Goal: Task Accomplishment & Management: Complete application form

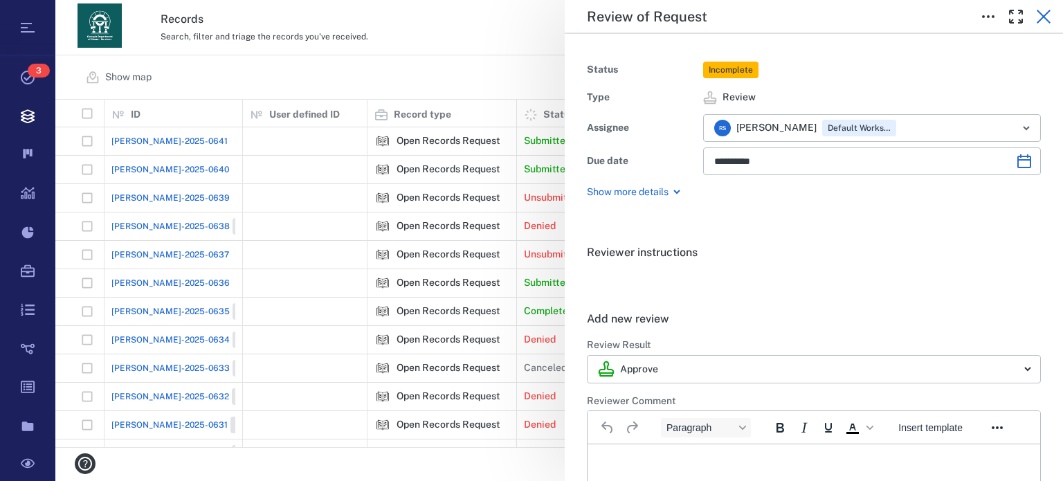
click at [1043, 15] on icon "button" at bounding box center [1043, 17] width 14 height 14
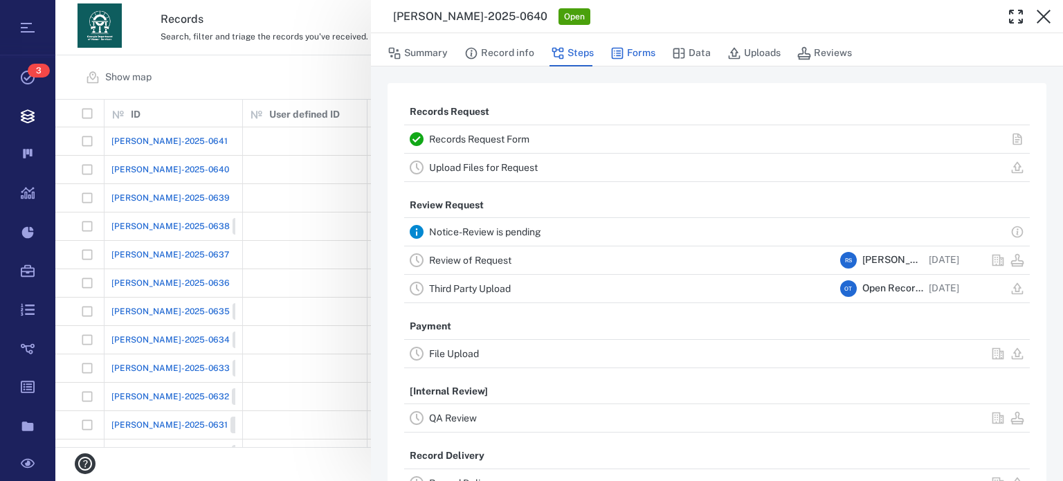
click at [621, 52] on icon "button" at bounding box center [617, 53] width 14 height 14
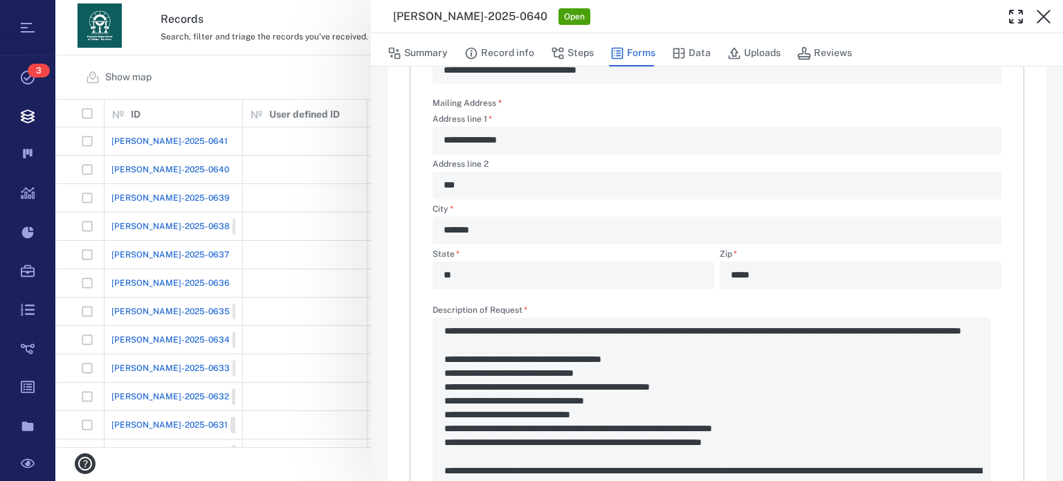
scroll to position [630, 0]
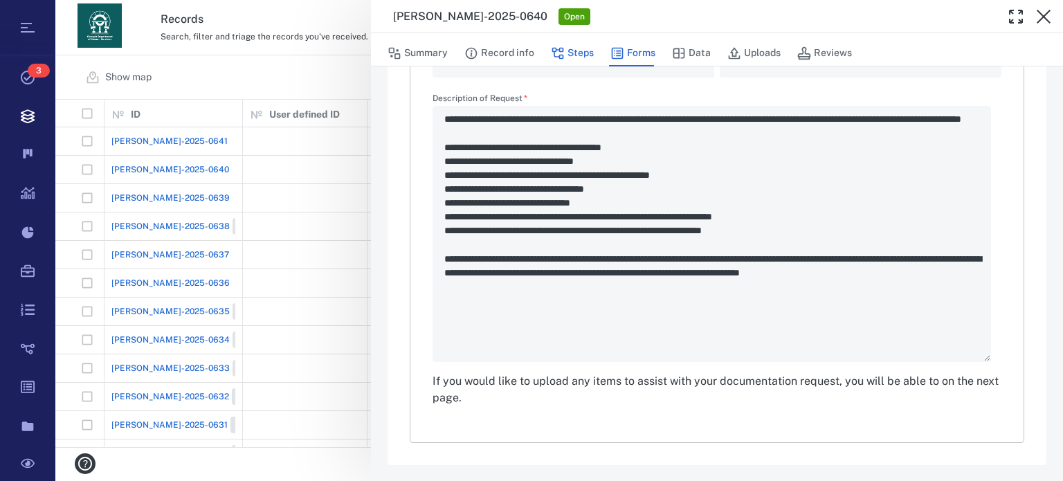
click at [567, 49] on button "Steps" at bounding box center [572, 53] width 43 height 26
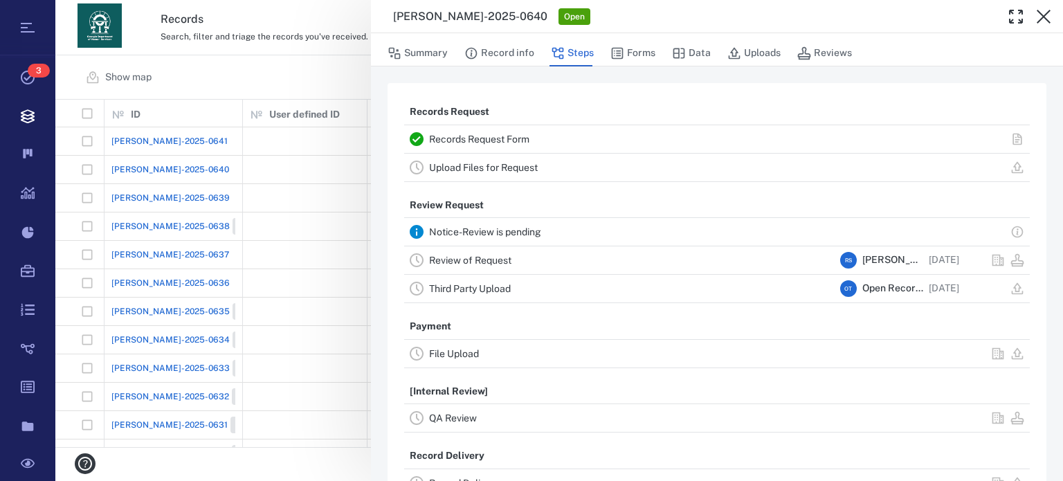
click at [533, 171] on link "Upload Files for Request" at bounding box center [483, 167] width 109 height 11
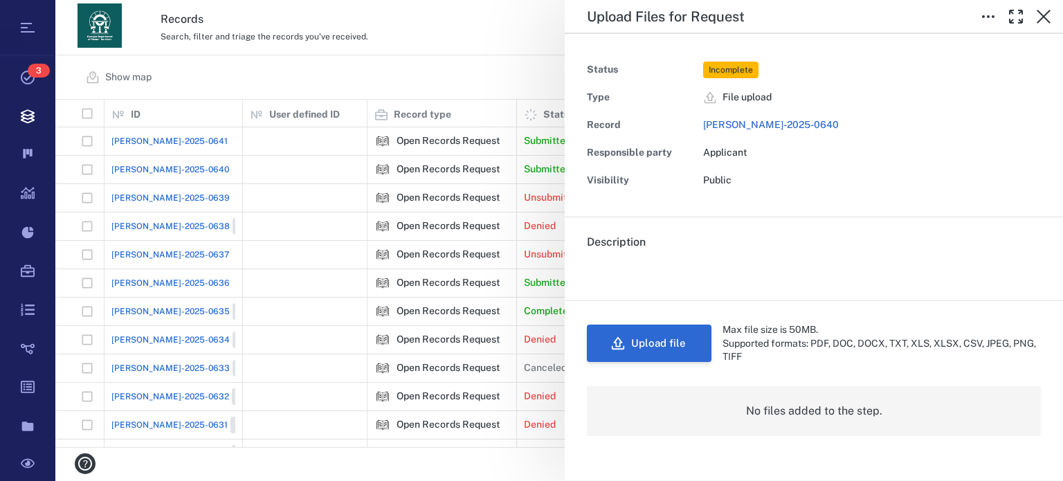
click at [679, 351] on button "Upload file" at bounding box center [649, 342] width 125 height 37
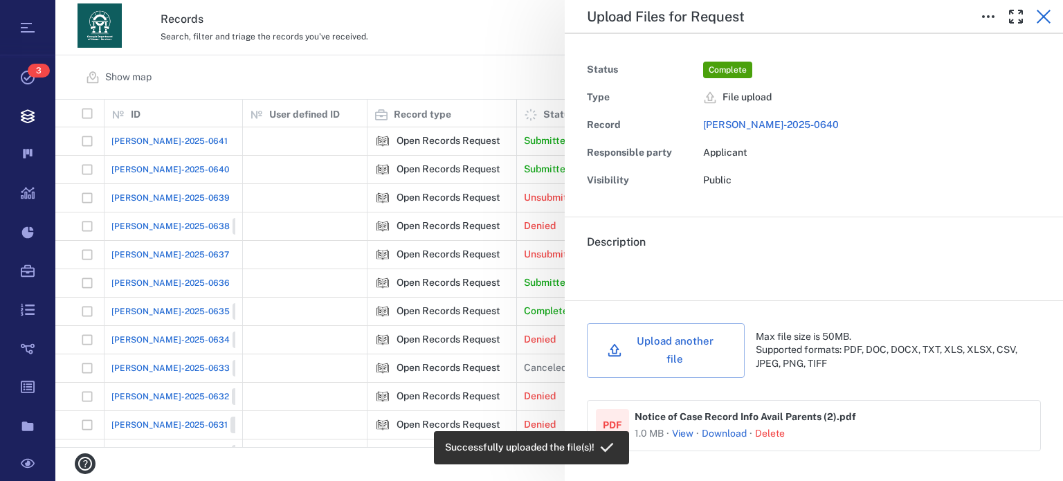
click at [1046, 15] on icon "button" at bounding box center [1043, 16] width 17 height 17
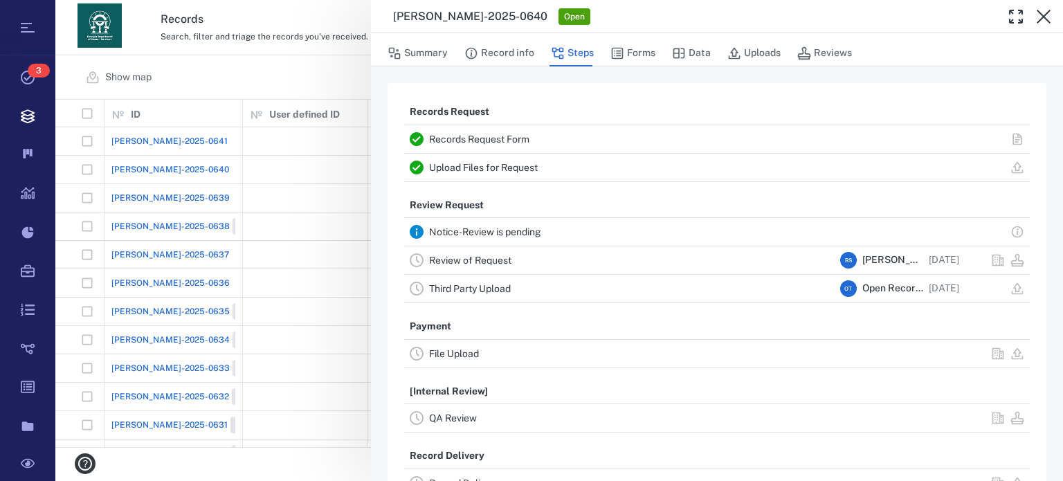
click at [490, 258] on link "Review of Request" at bounding box center [470, 260] width 82 height 11
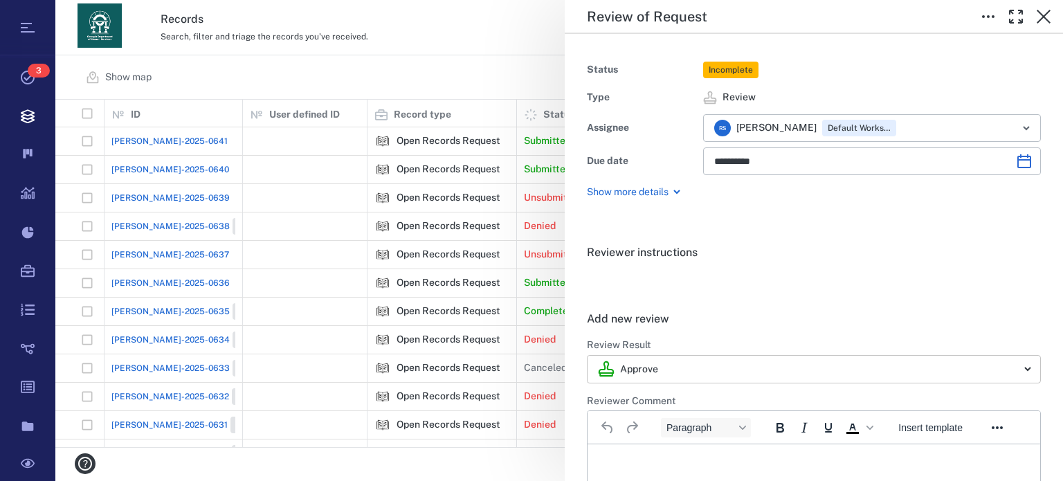
click at [1019, 363] on body "Tasks 3 Records Boards Dashboard Reports Record types Guide steps Rules Form bu…" at bounding box center [531, 240] width 1063 height 481
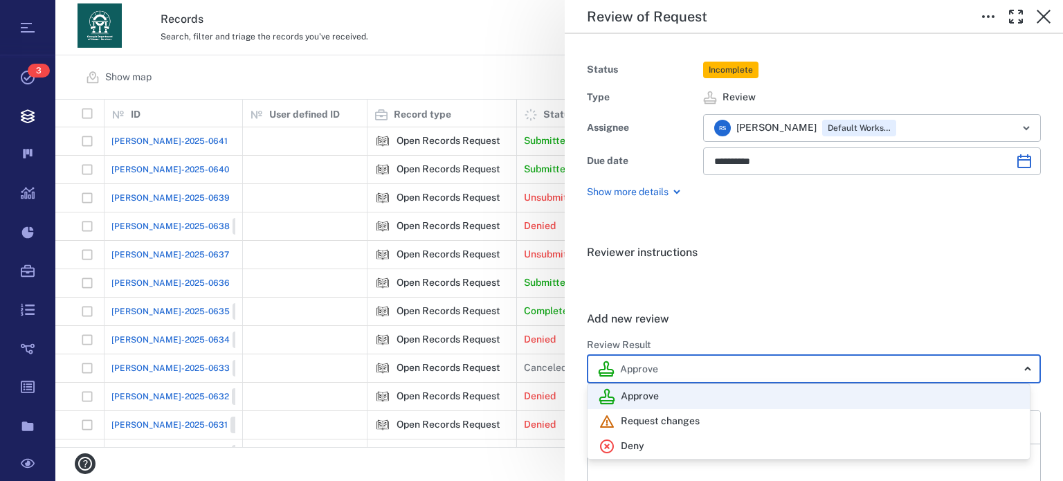
click at [743, 445] on div "Deny" at bounding box center [808, 446] width 420 height 17
type input "******"
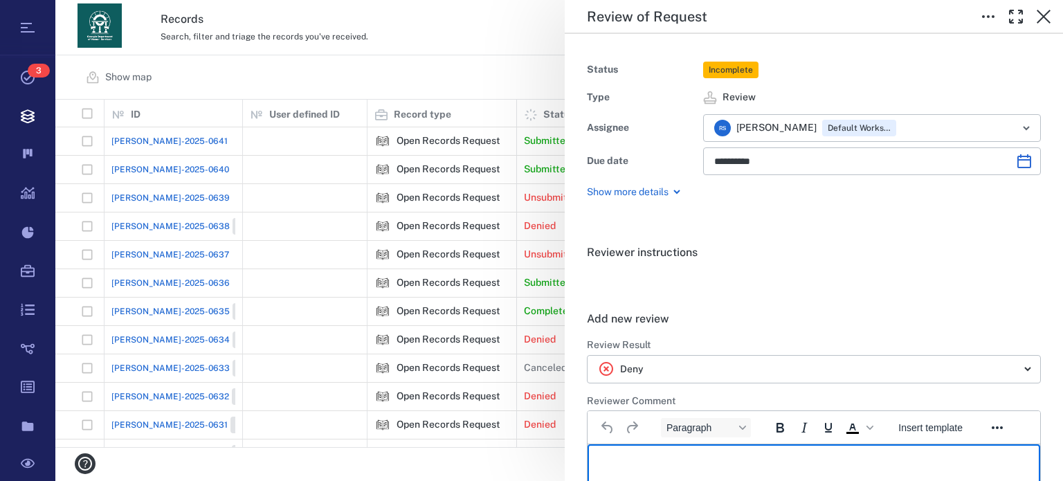
click at [740, 459] on p "Rich Text Area. Press ALT-0 for help." at bounding box center [813, 461] width 429 height 12
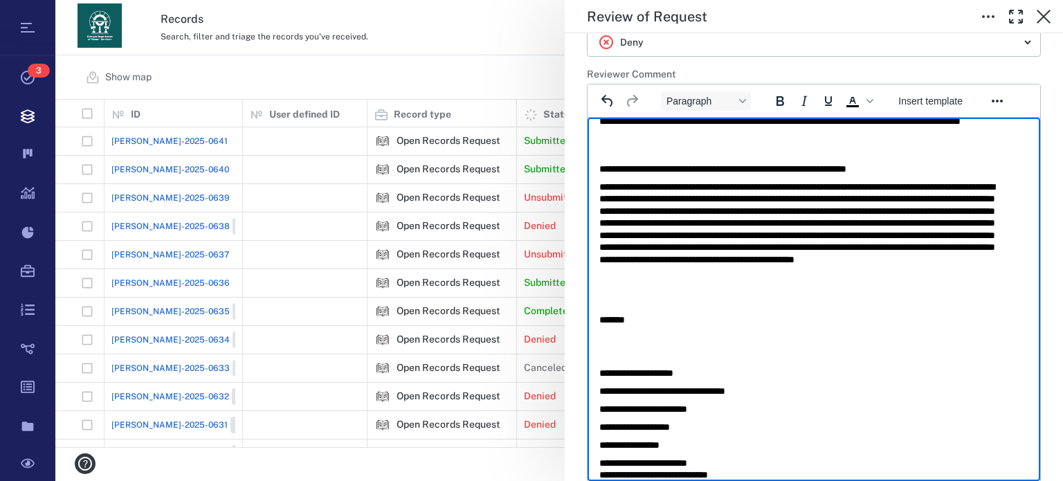
scroll to position [717, 0]
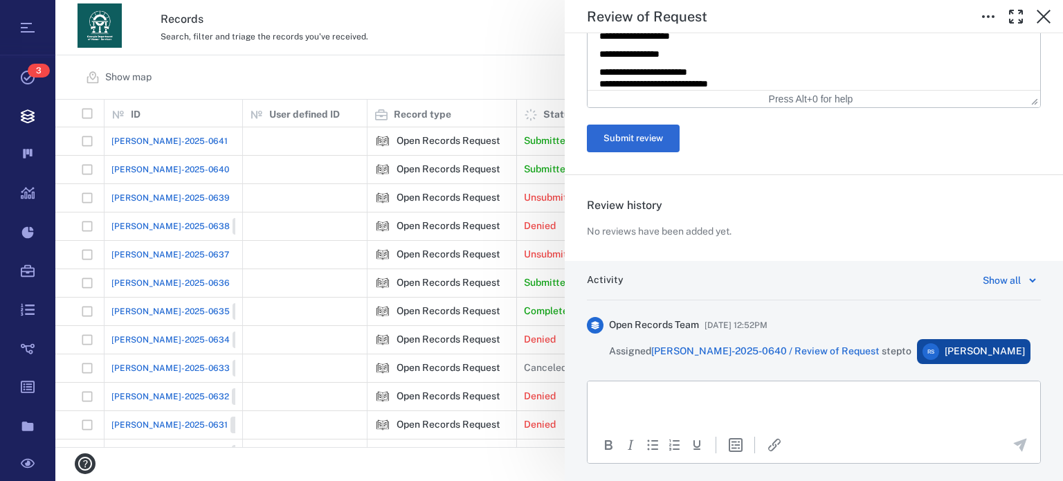
click at [845, 412] on html at bounding box center [813, 398] width 452 height 35
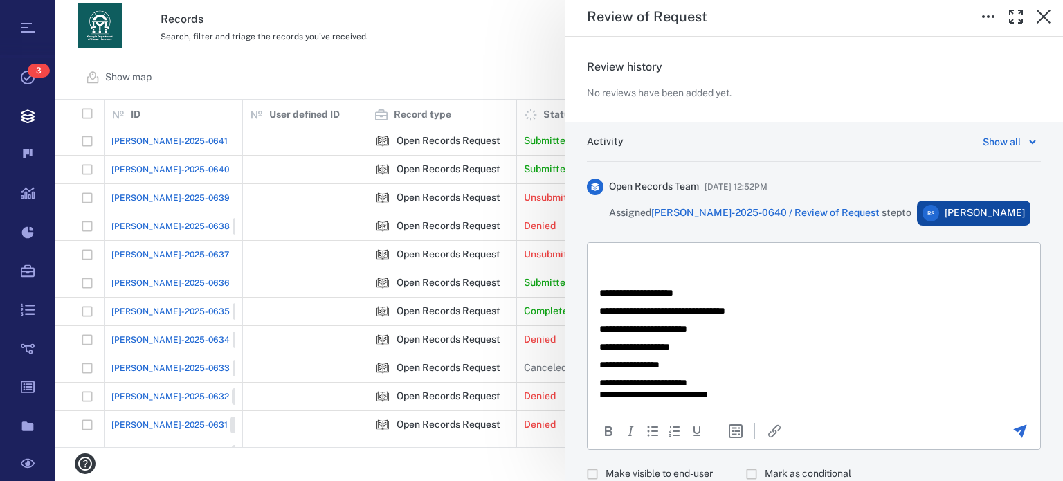
scroll to position [906, 0]
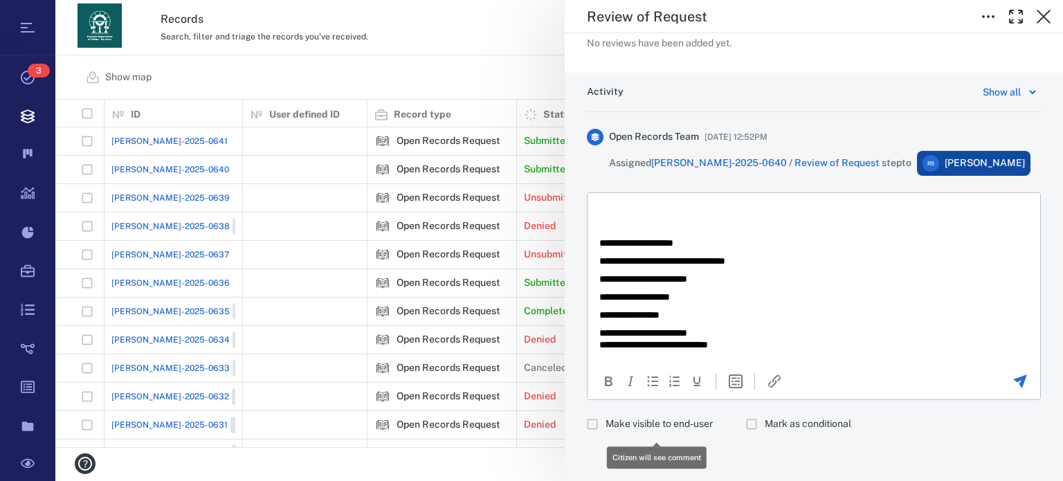
click at [711, 419] on span "Make visible to end-user" at bounding box center [658, 424] width 107 height 14
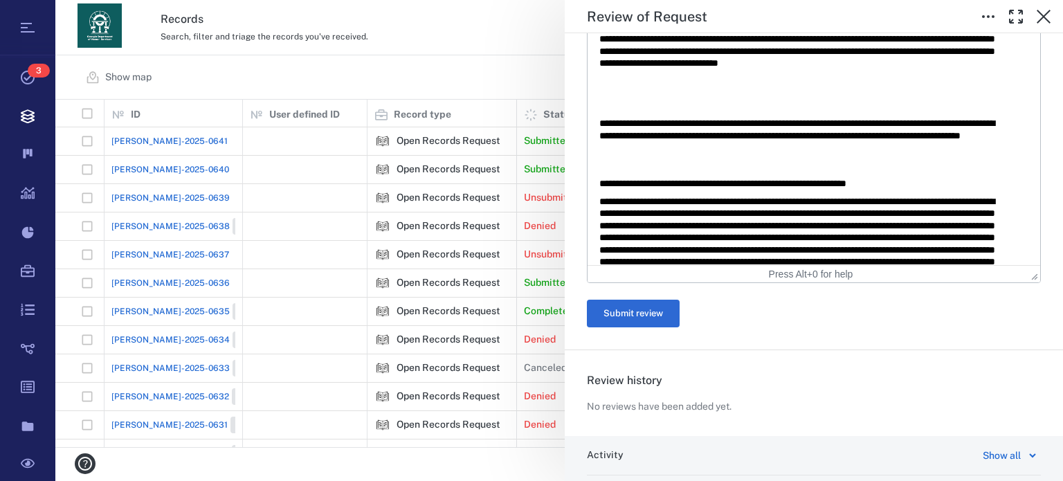
scroll to position [545, 0]
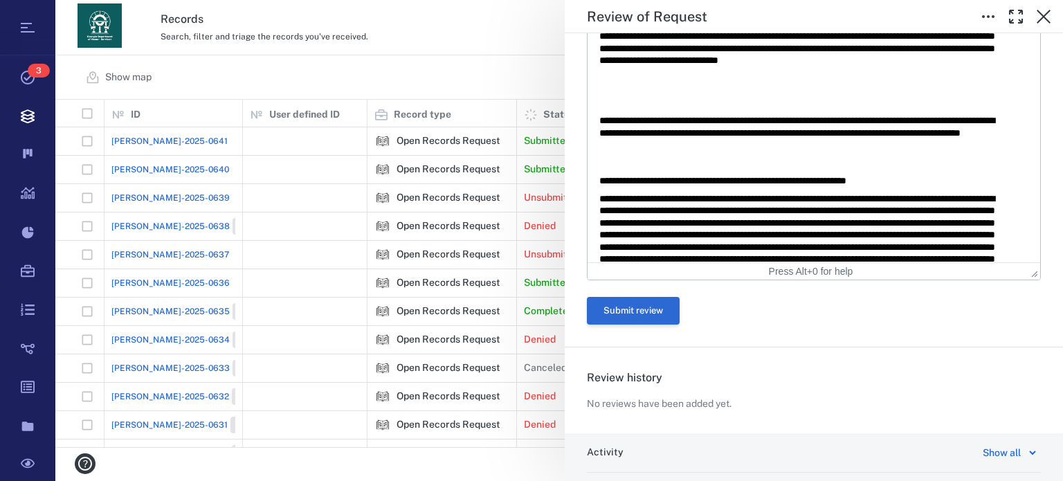
click at [656, 304] on button "Submit review" at bounding box center [633, 311] width 93 height 28
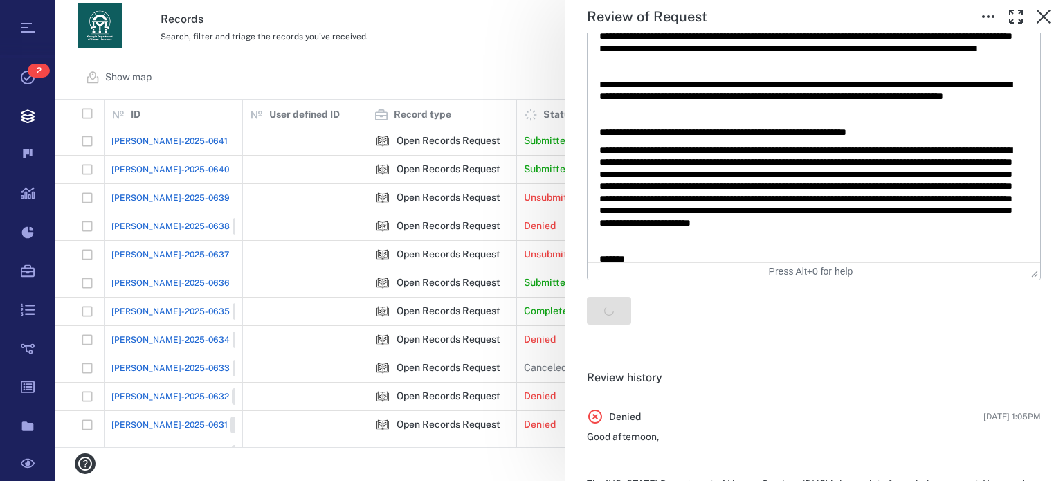
scroll to position [0, 0]
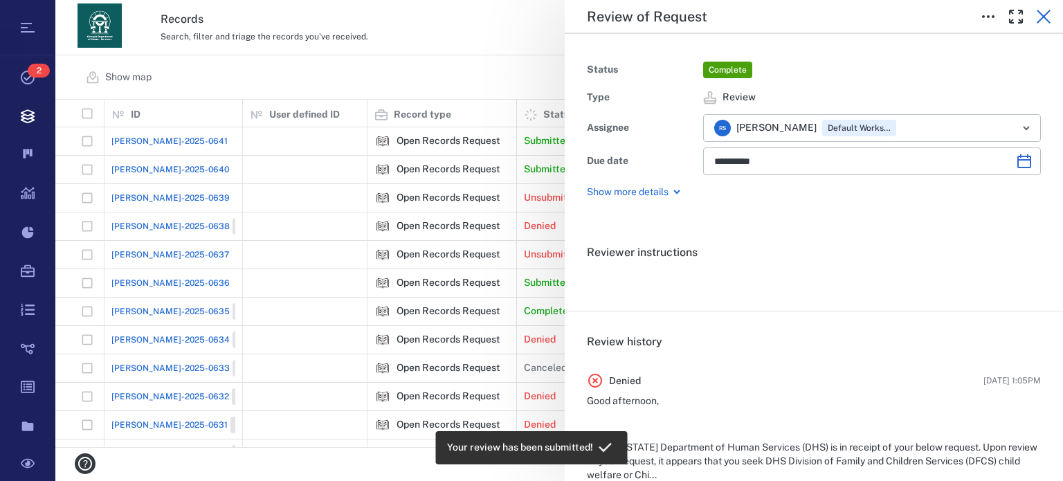
click at [1039, 17] on icon "button" at bounding box center [1043, 16] width 17 height 17
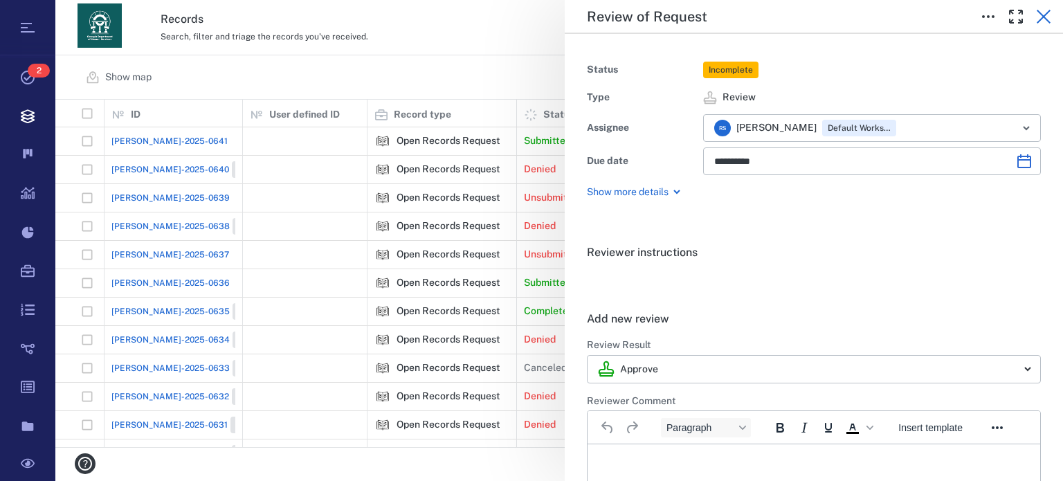
click at [1041, 15] on icon "button" at bounding box center [1043, 17] width 14 height 14
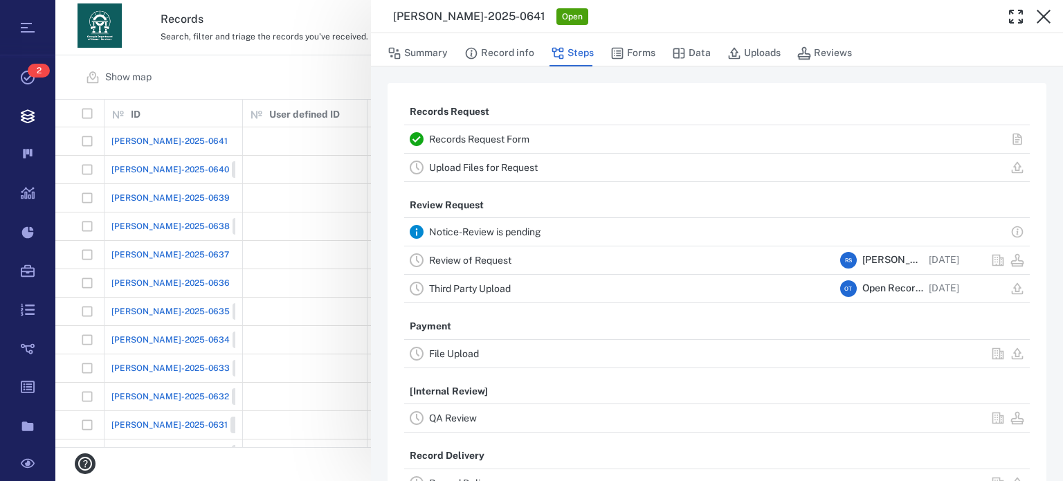
scroll to position [48, 0]
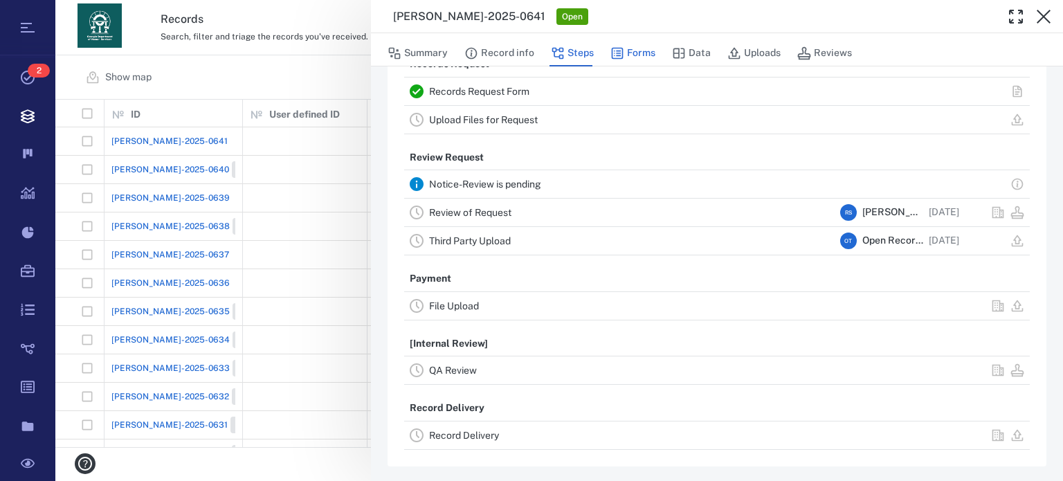
click at [645, 50] on button "Forms" at bounding box center [632, 53] width 45 height 26
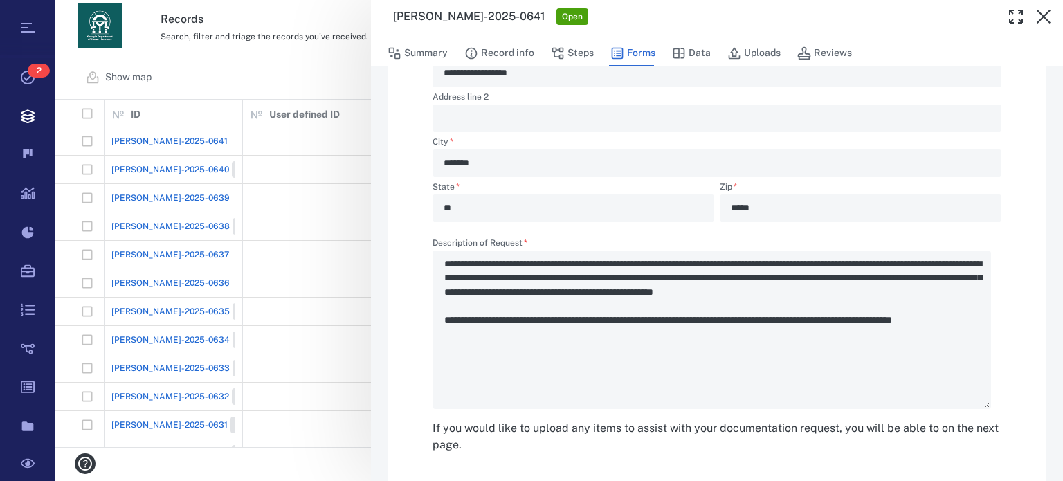
scroll to position [505, 0]
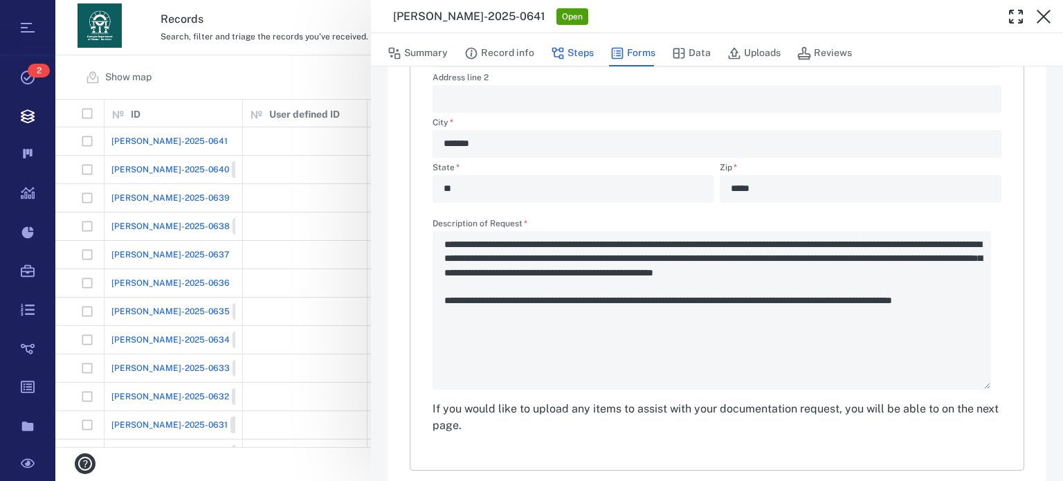
click at [563, 55] on button "Steps" at bounding box center [572, 53] width 43 height 26
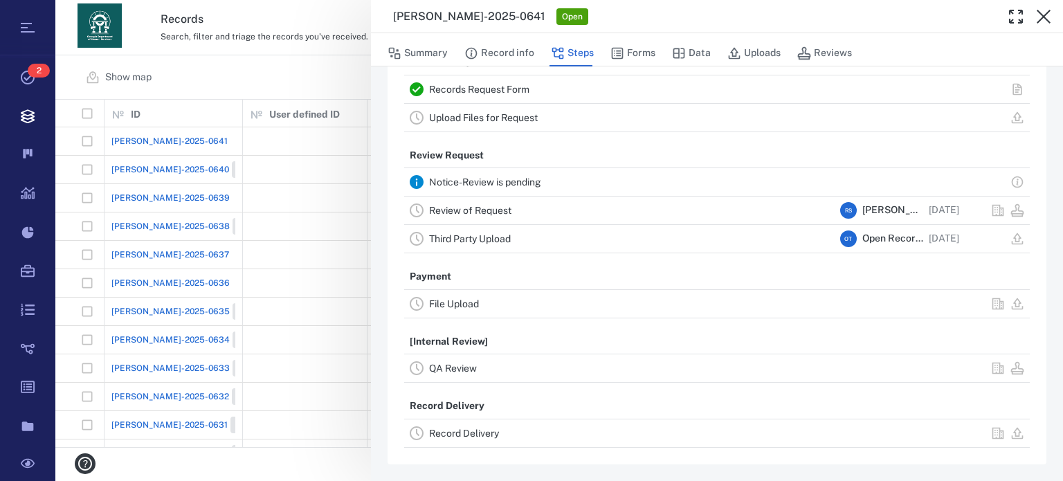
scroll to position [48, 0]
click at [501, 214] on link "Review of Request" at bounding box center [470, 212] width 82 height 11
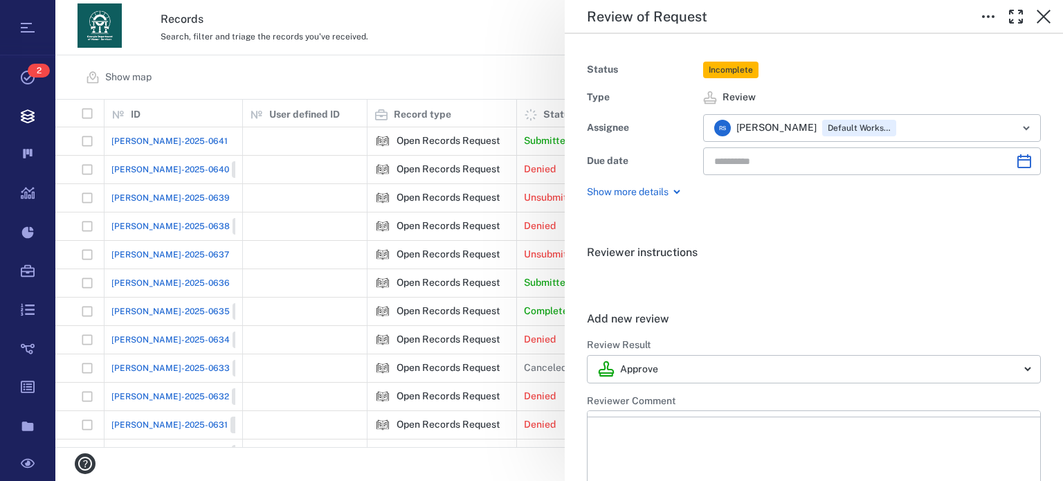
type input "**********"
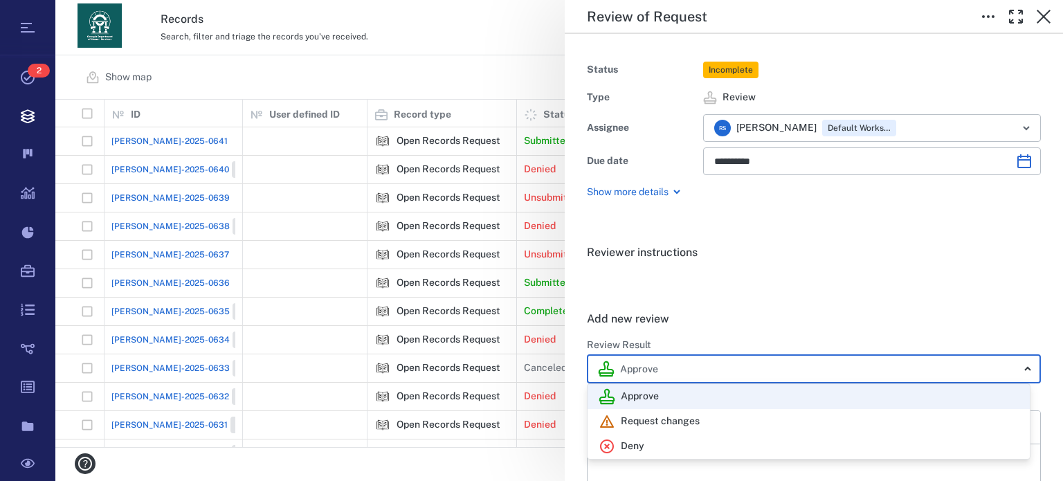
click at [1010, 372] on body "Tasks 2 Records Boards Dashboard Reports Record types Guide steps Rules Form bu…" at bounding box center [531, 240] width 1063 height 481
click at [724, 444] on div "Deny" at bounding box center [808, 446] width 420 height 17
type input "******"
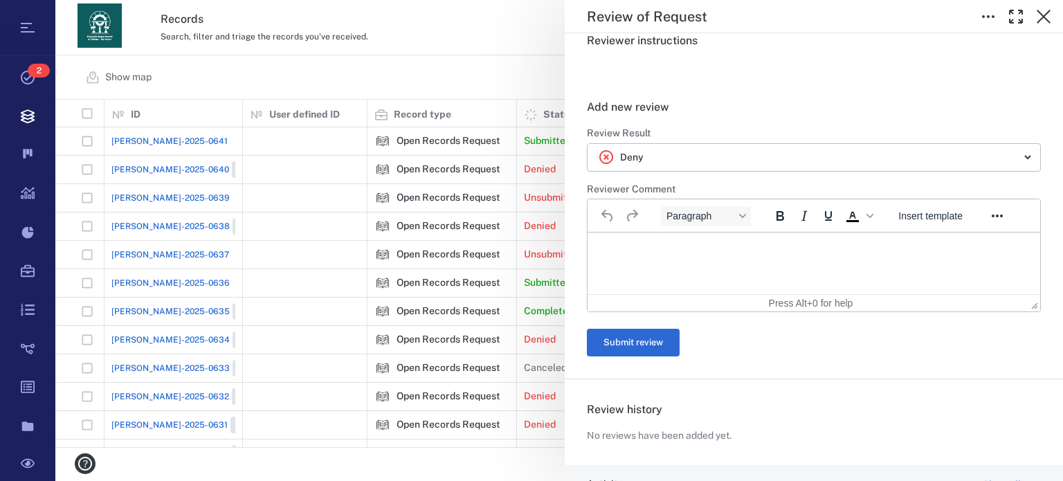
scroll to position [277, 0]
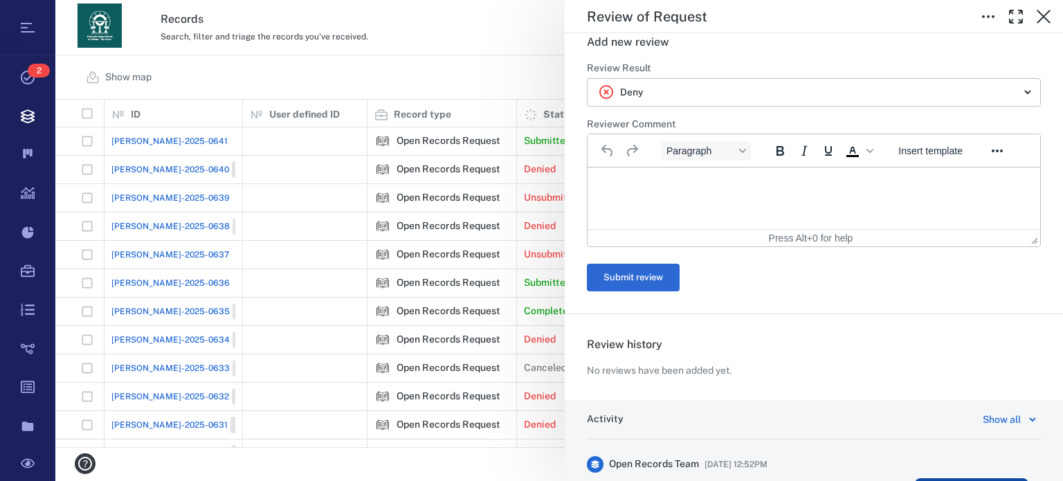
click at [751, 202] on html at bounding box center [813, 184] width 452 height 35
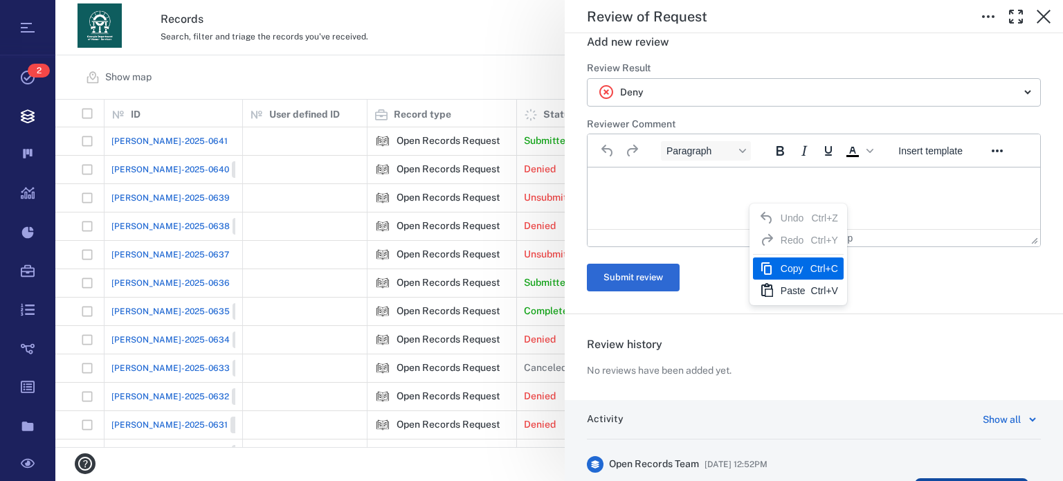
click at [711, 202] on html at bounding box center [813, 184] width 452 height 35
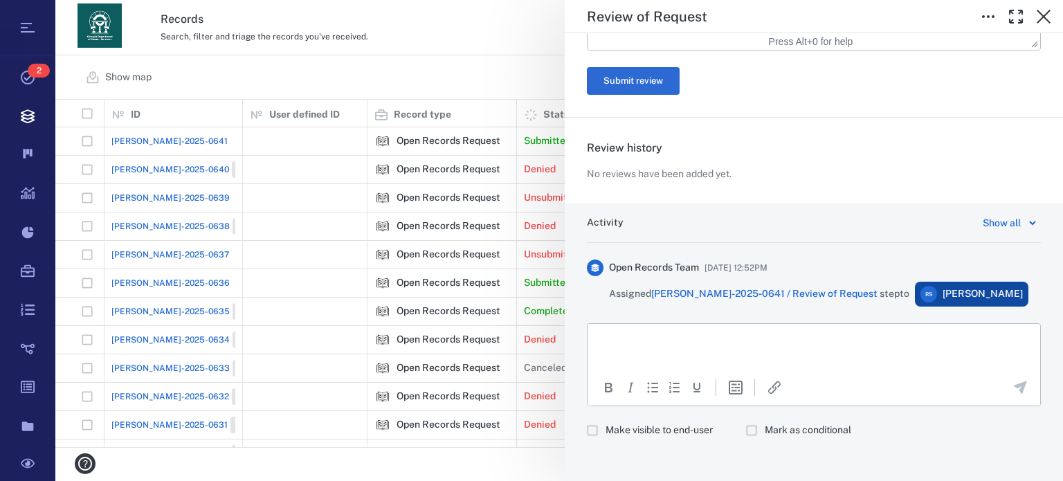
scroll to position [781, 0]
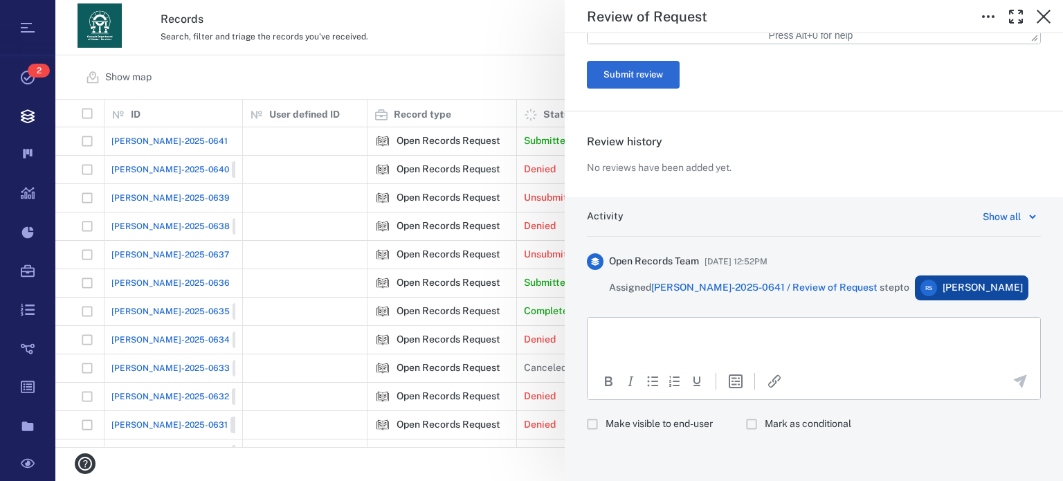
click at [832, 343] on html at bounding box center [813, 335] width 452 height 35
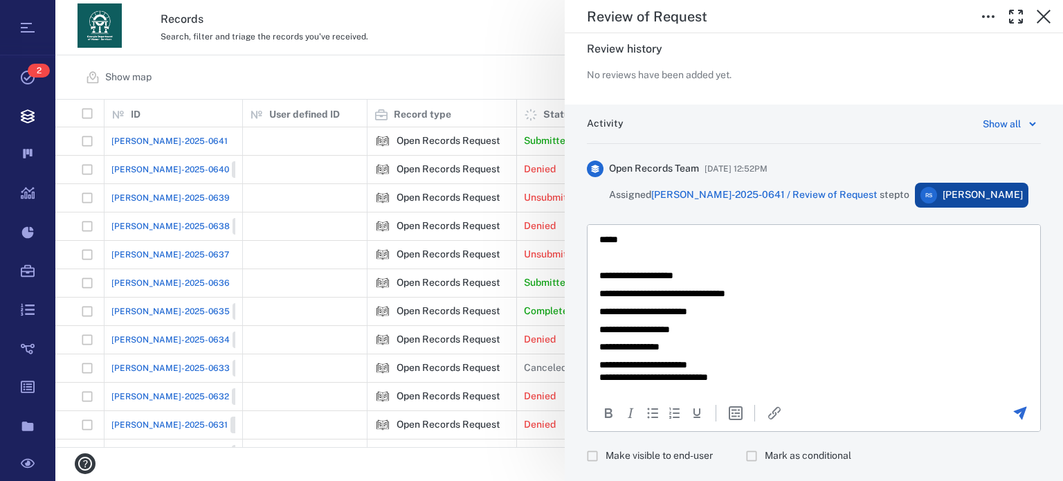
scroll to position [906, 0]
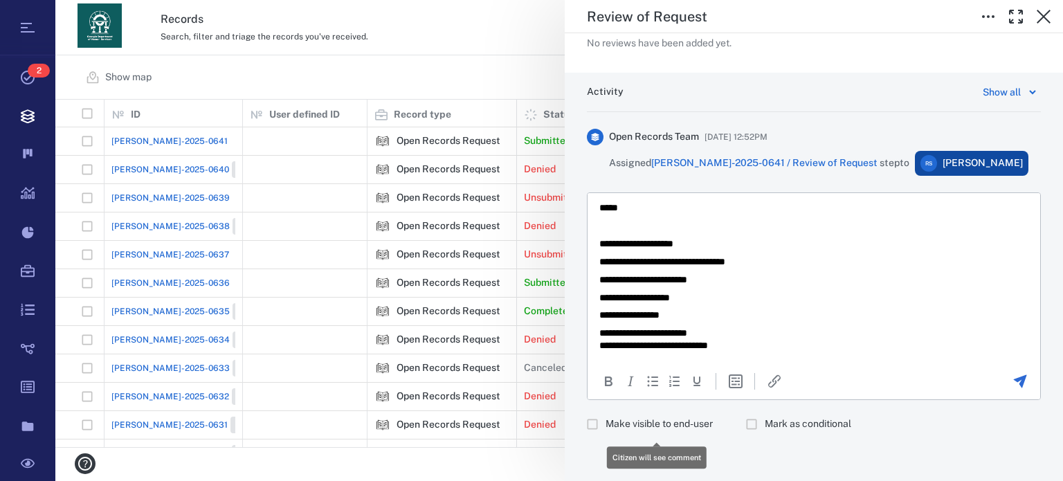
click at [685, 428] on span "Make visible to end-user" at bounding box center [658, 424] width 107 height 14
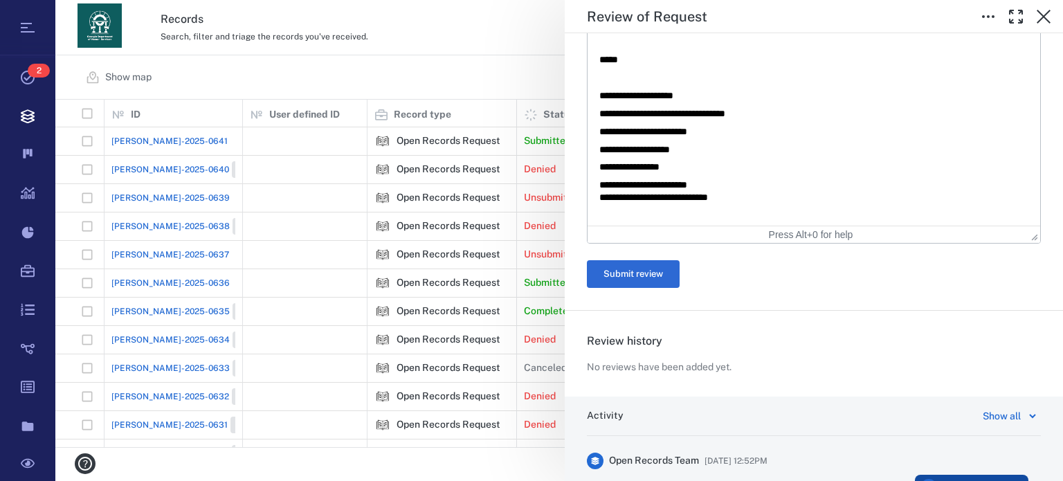
scroll to position [603, 0]
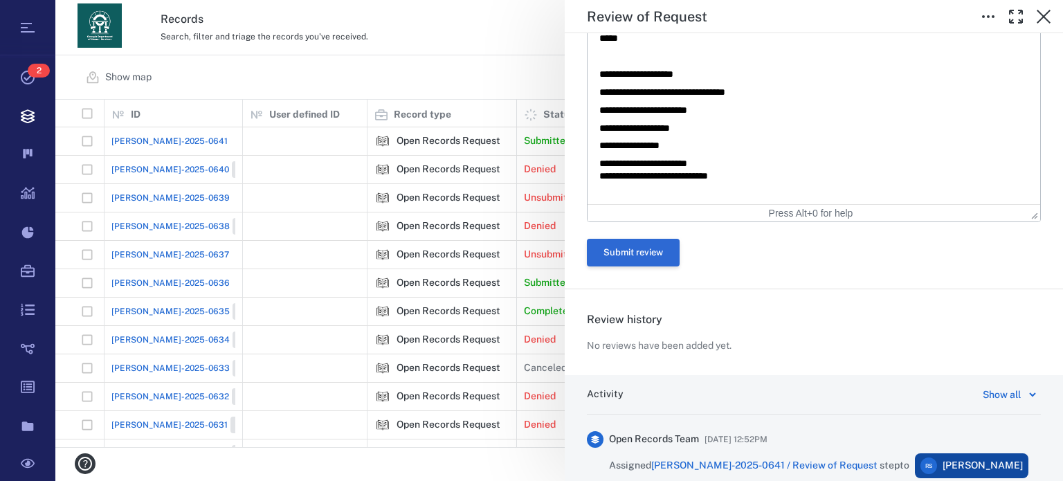
click at [657, 256] on button "Submit review" at bounding box center [633, 253] width 93 height 28
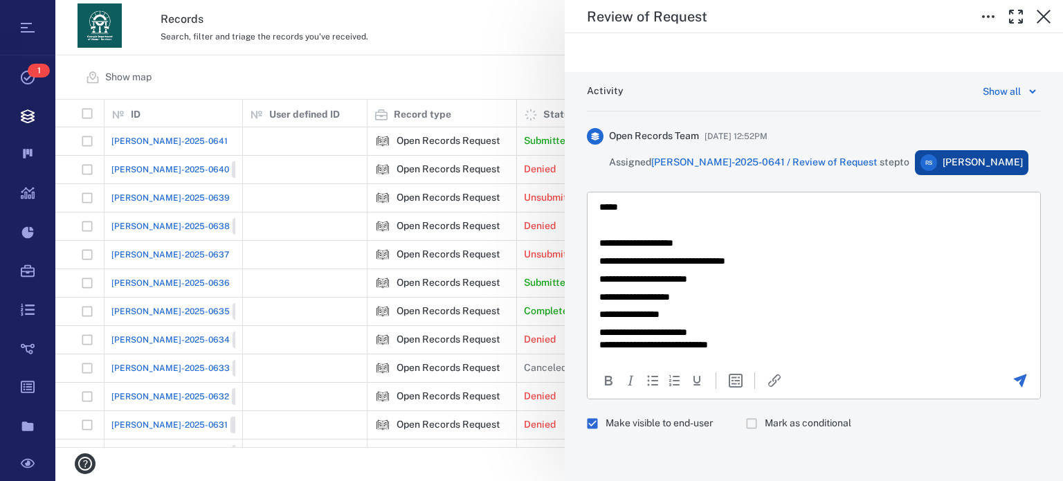
scroll to position [22, 0]
